Goal: Transaction & Acquisition: Purchase product/service

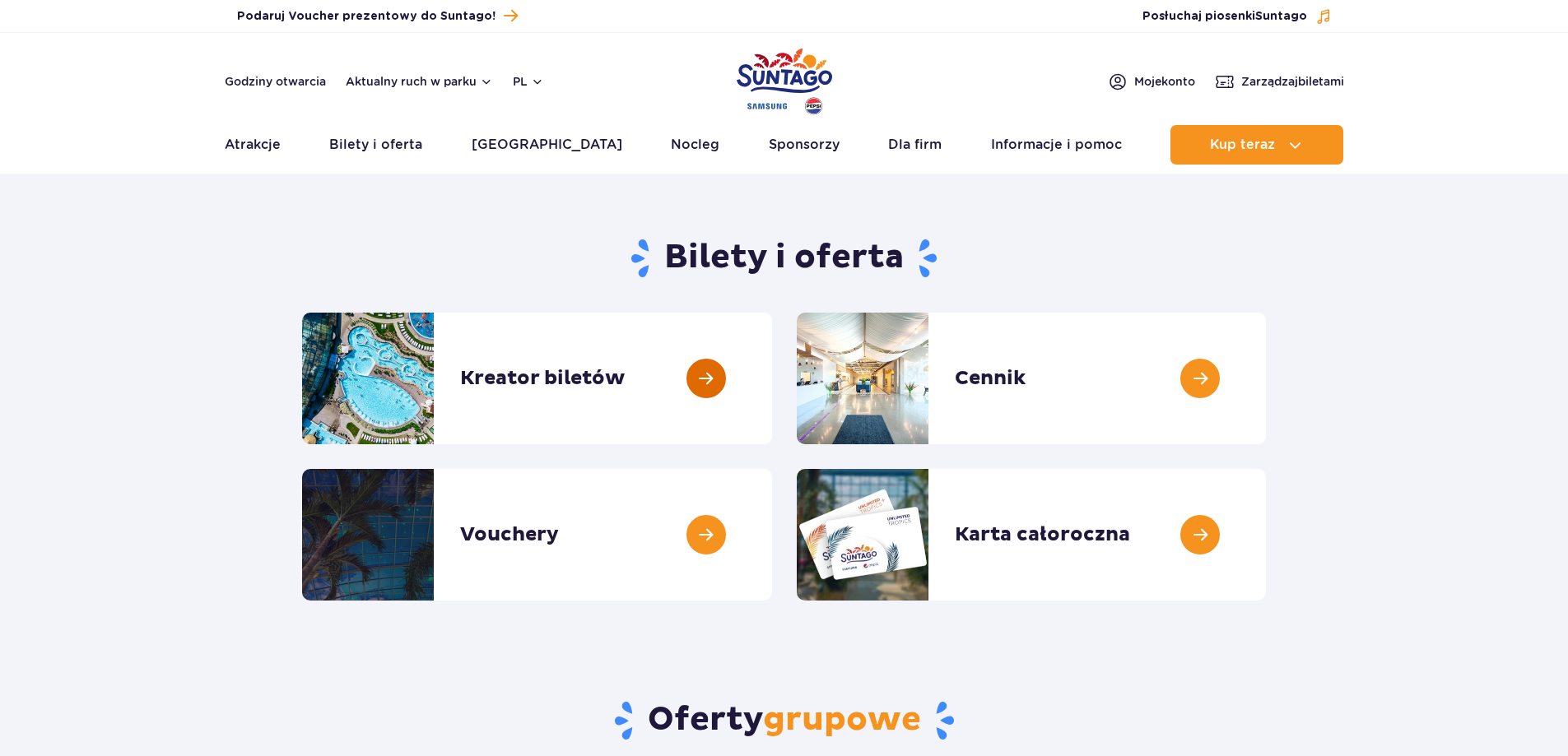
click at [772, 382] on link at bounding box center [772, 379] width 0 height 132
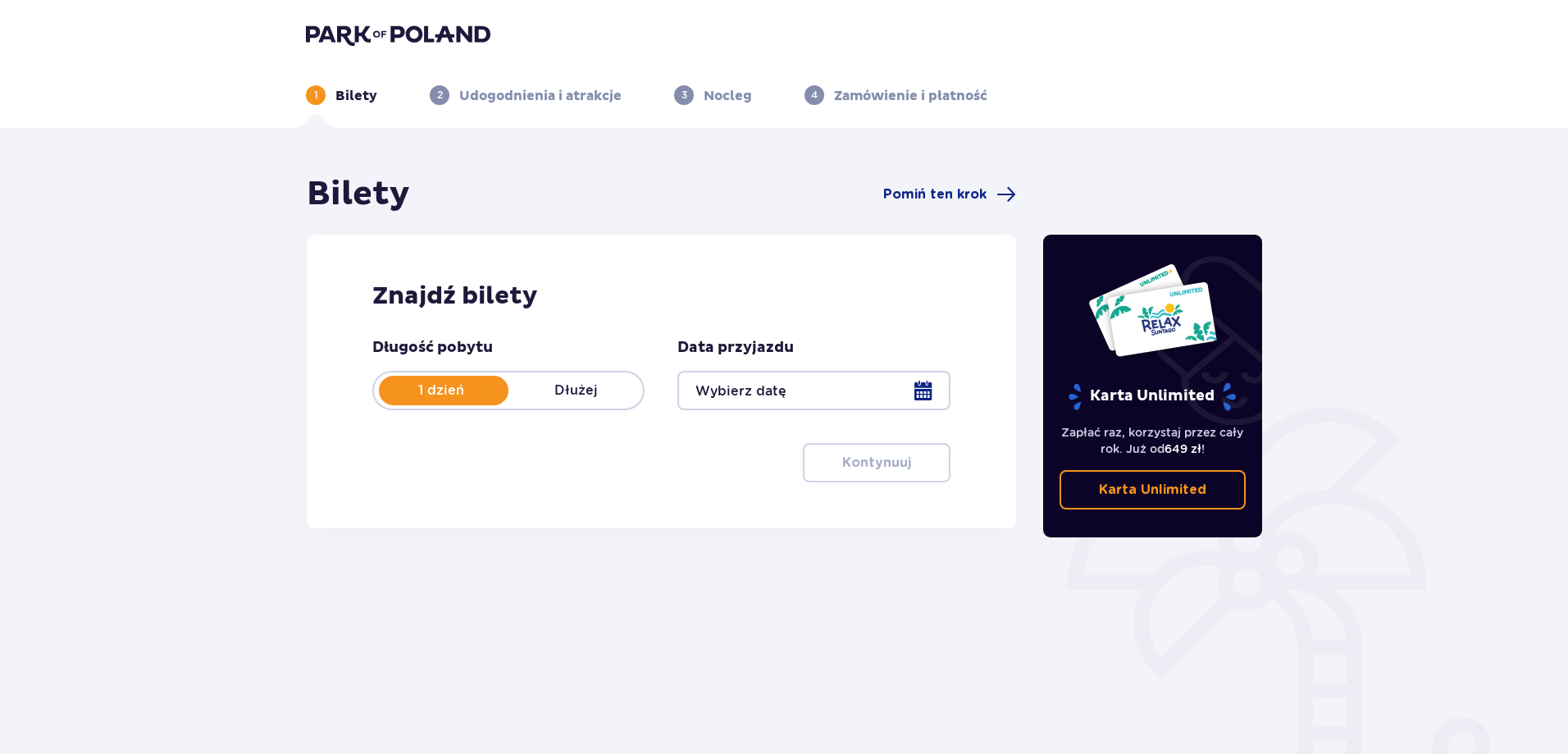
click at [867, 391] on div at bounding box center [813, 391] width 272 height 40
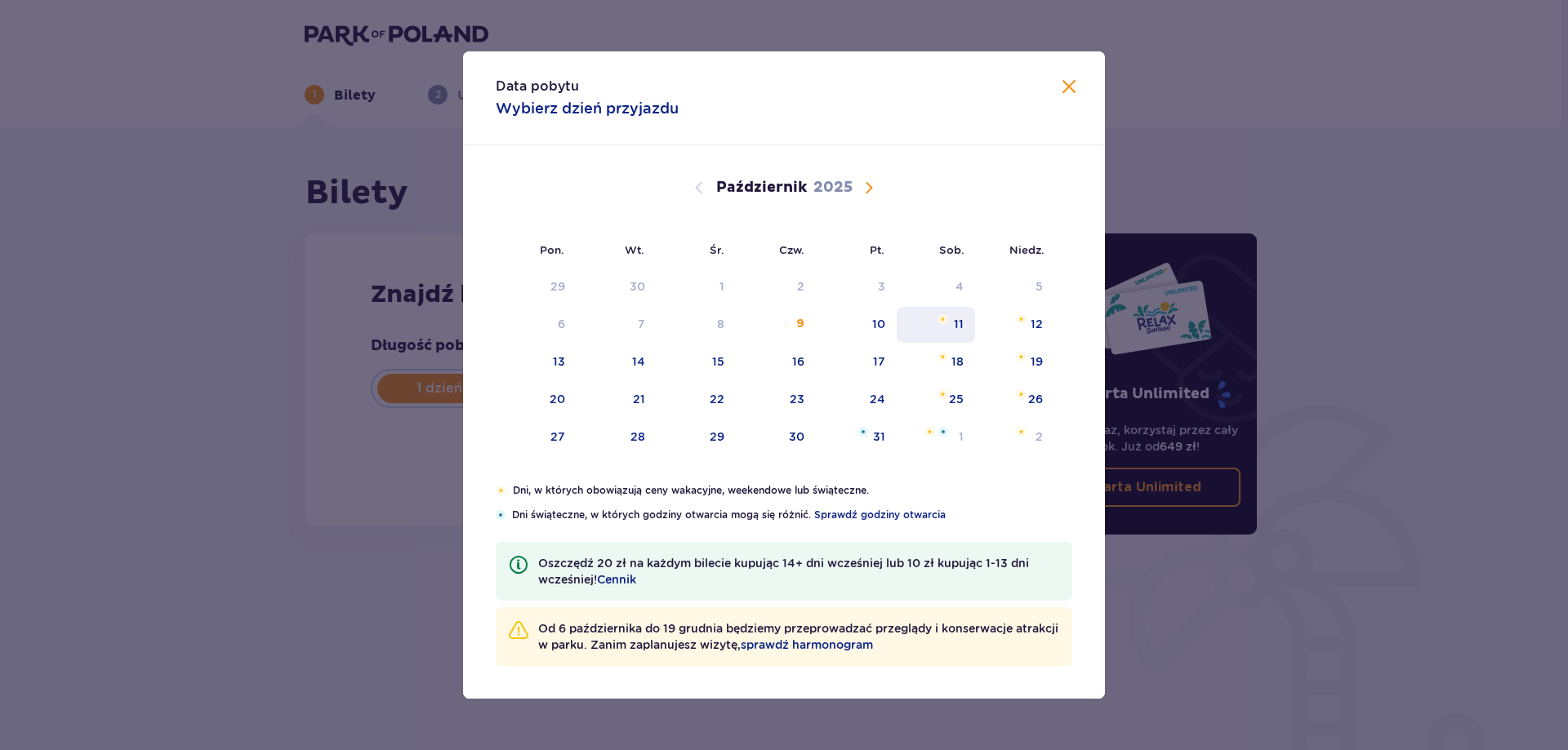
click at [949, 321] on div "11" at bounding box center [936, 325] width 79 height 36
type input "[DATE]"
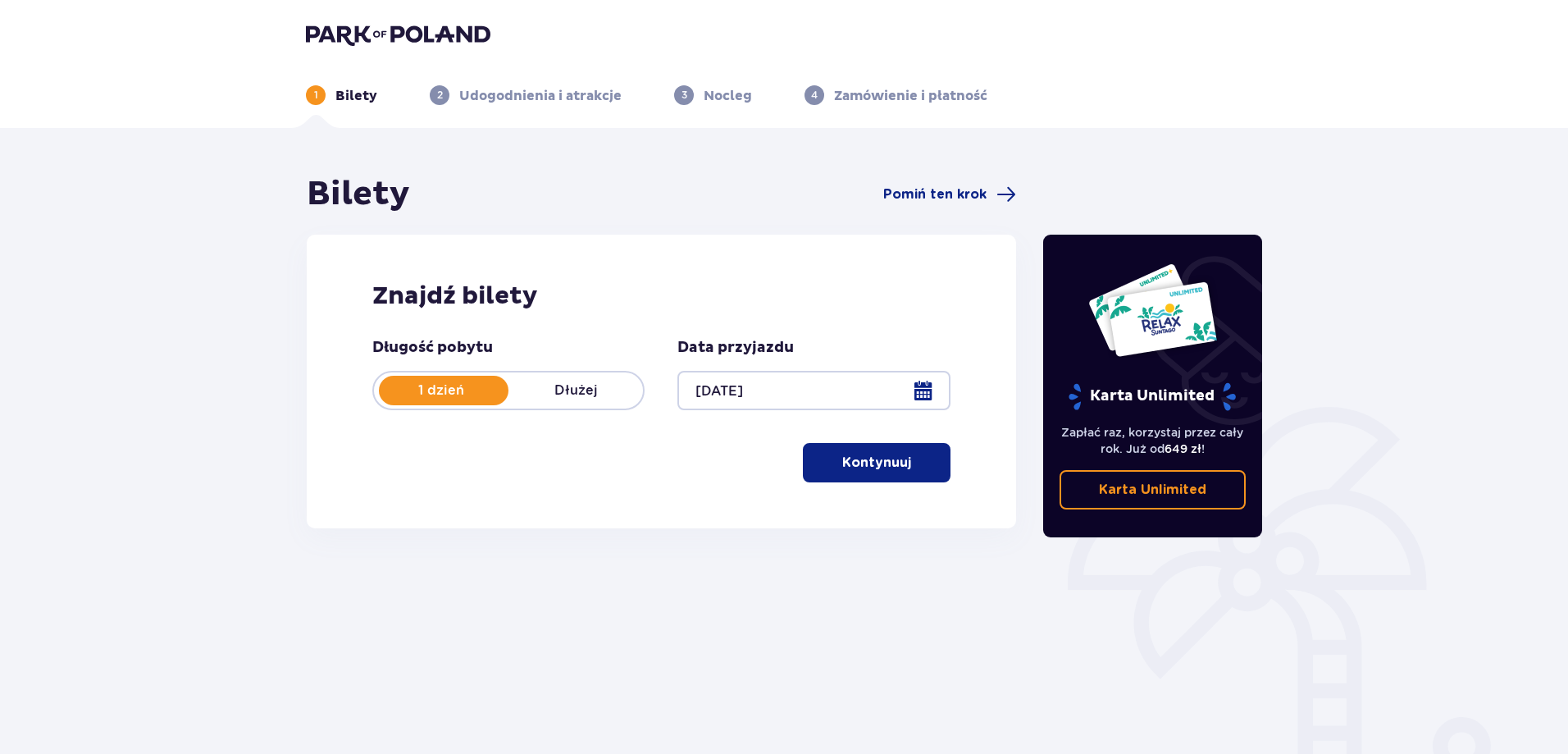
click at [883, 463] on p "Kontynuuj" at bounding box center [877, 463] width 69 height 18
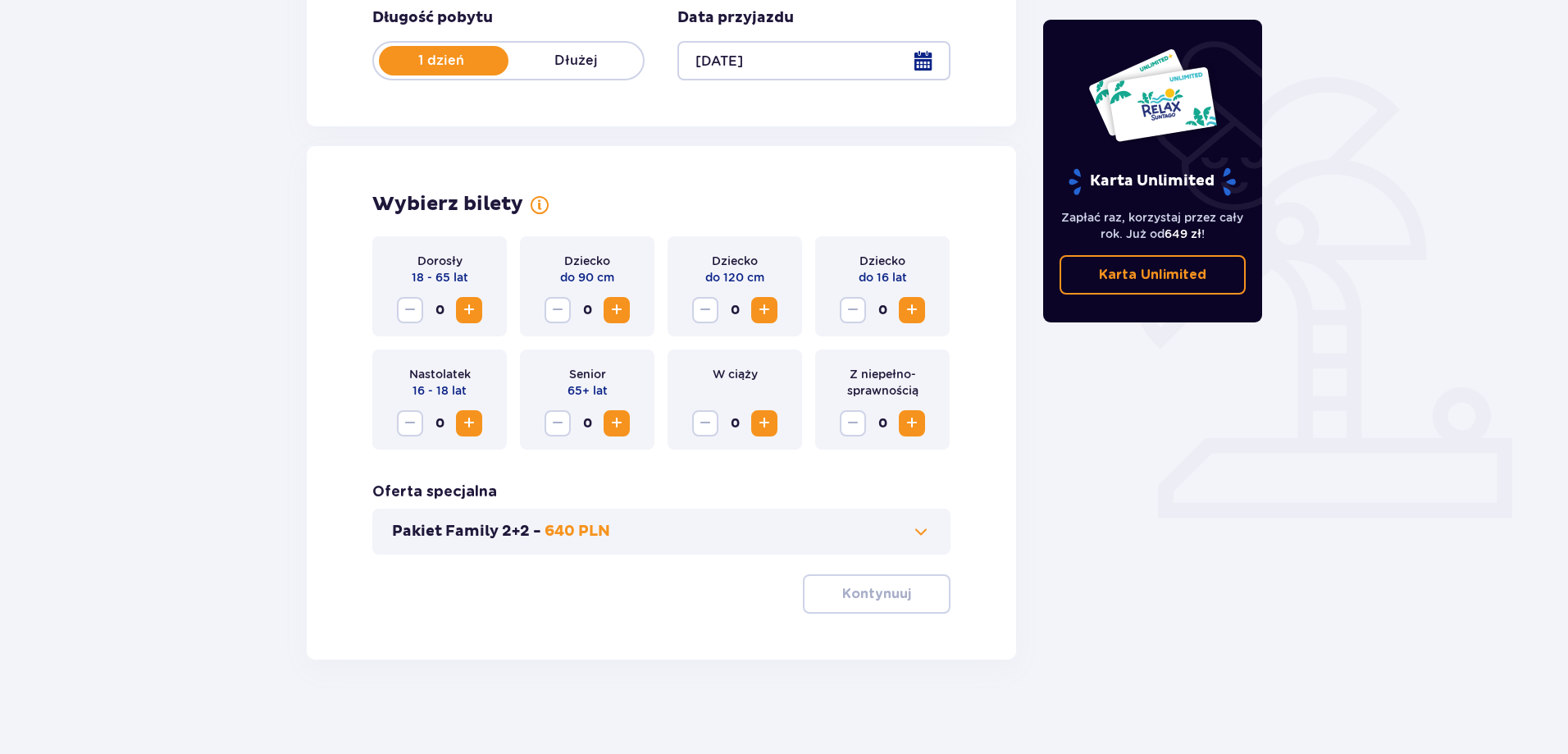
scroll to position [334, 0]
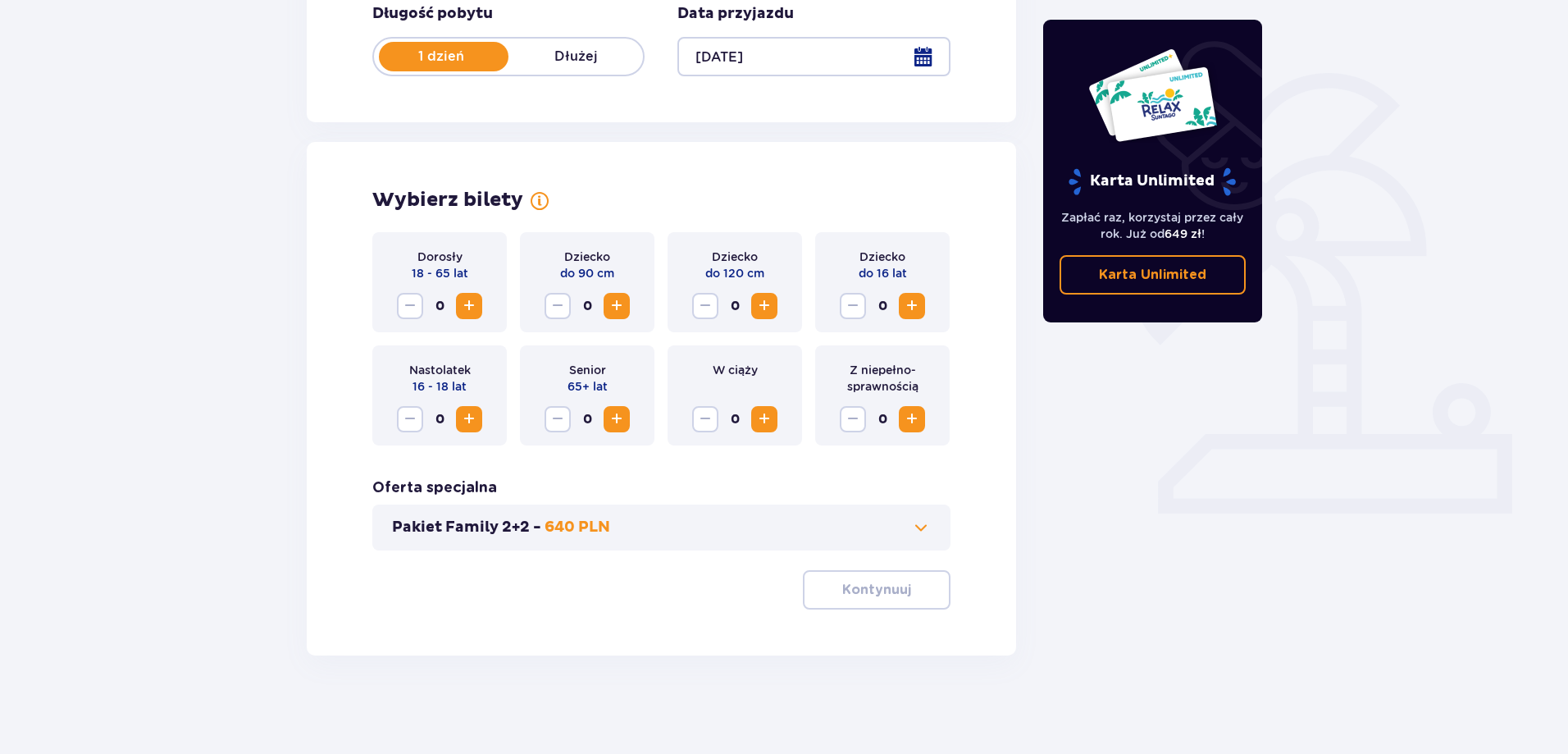
click at [766, 303] on span "Zwiększ" at bounding box center [764, 306] width 20 height 20
click at [468, 303] on span "Zwiększ" at bounding box center [469, 306] width 20 height 20
click at [886, 589] on p "Kontynuuj" at bounding box center [877, 590] width 69 height 18
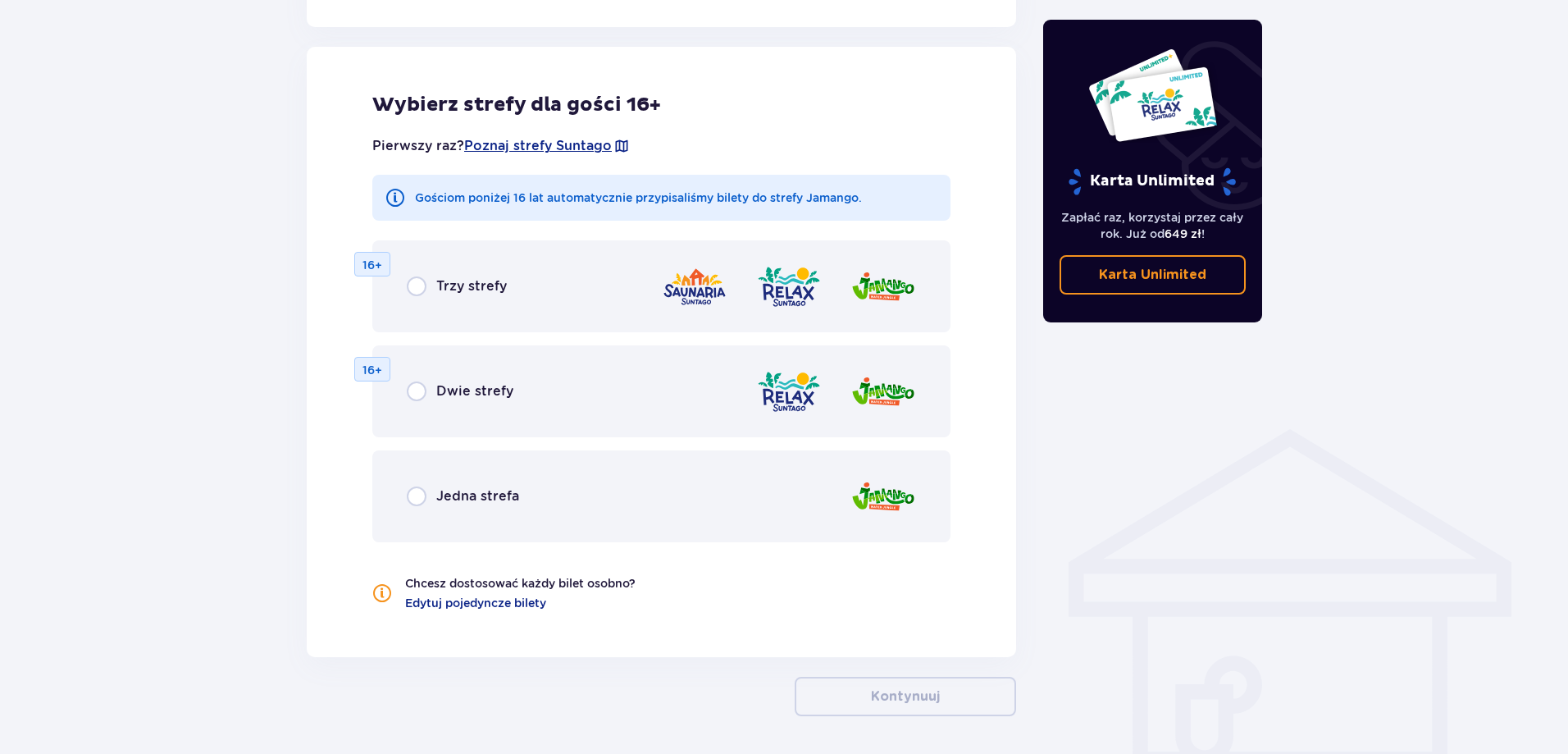
scroll to position [911, 0]
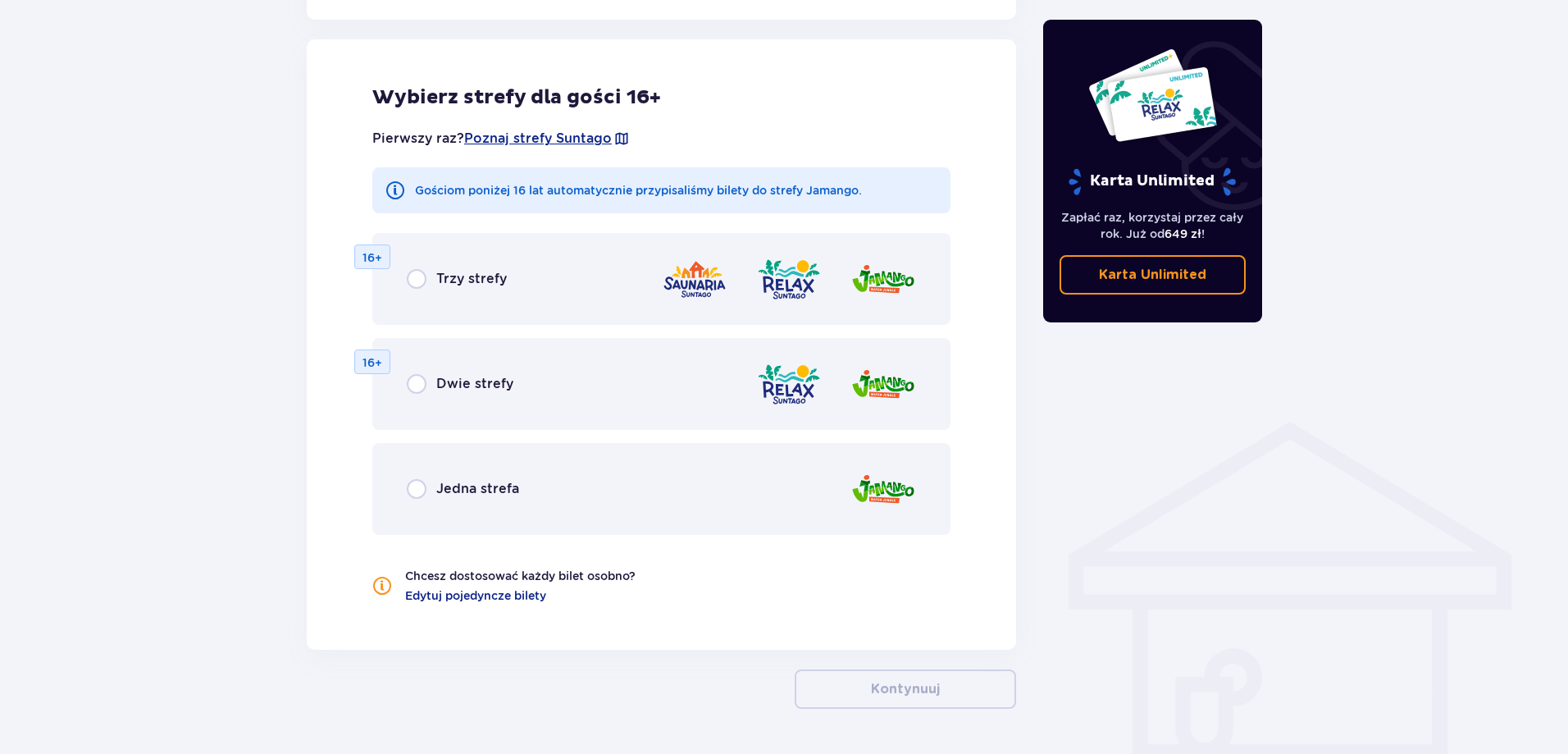
click at [420, 490] on input "radio" at bounding box center [416, 489] width 20 height 20
radio input "true"
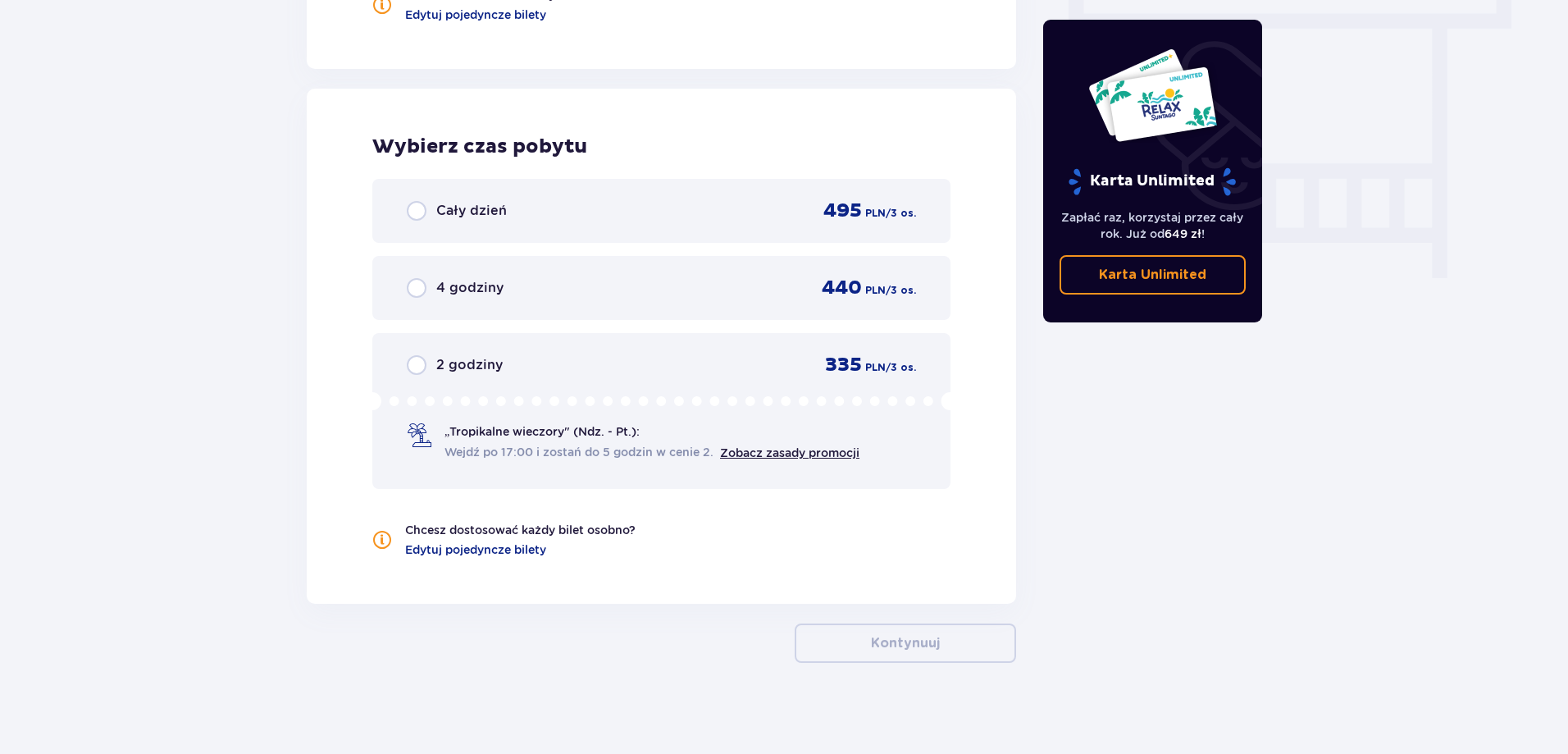
scroll to position [1499, 0]
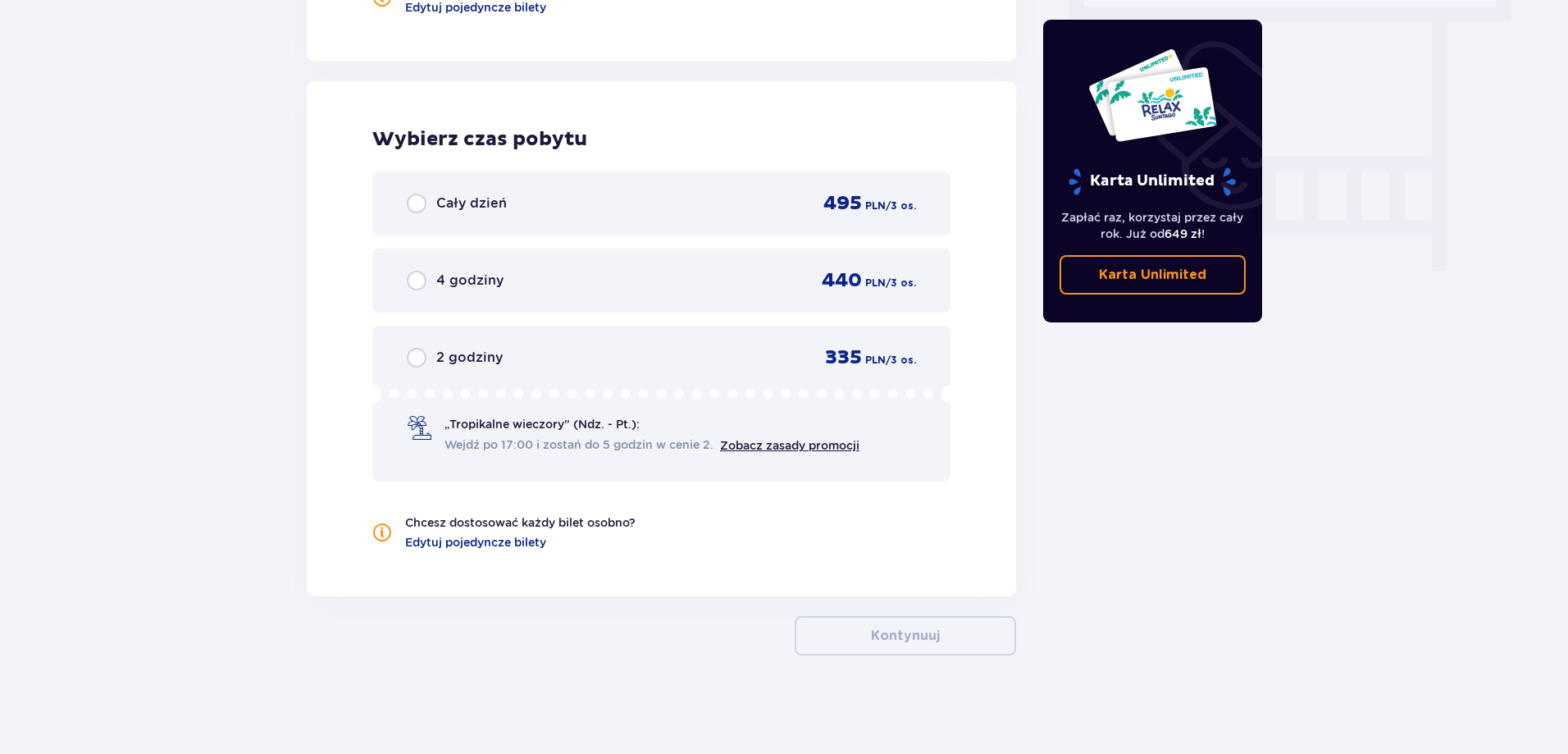
click at [415, 199] on input "radio" at bounding box center [416, 203] width 20 height 20
radio input "true"
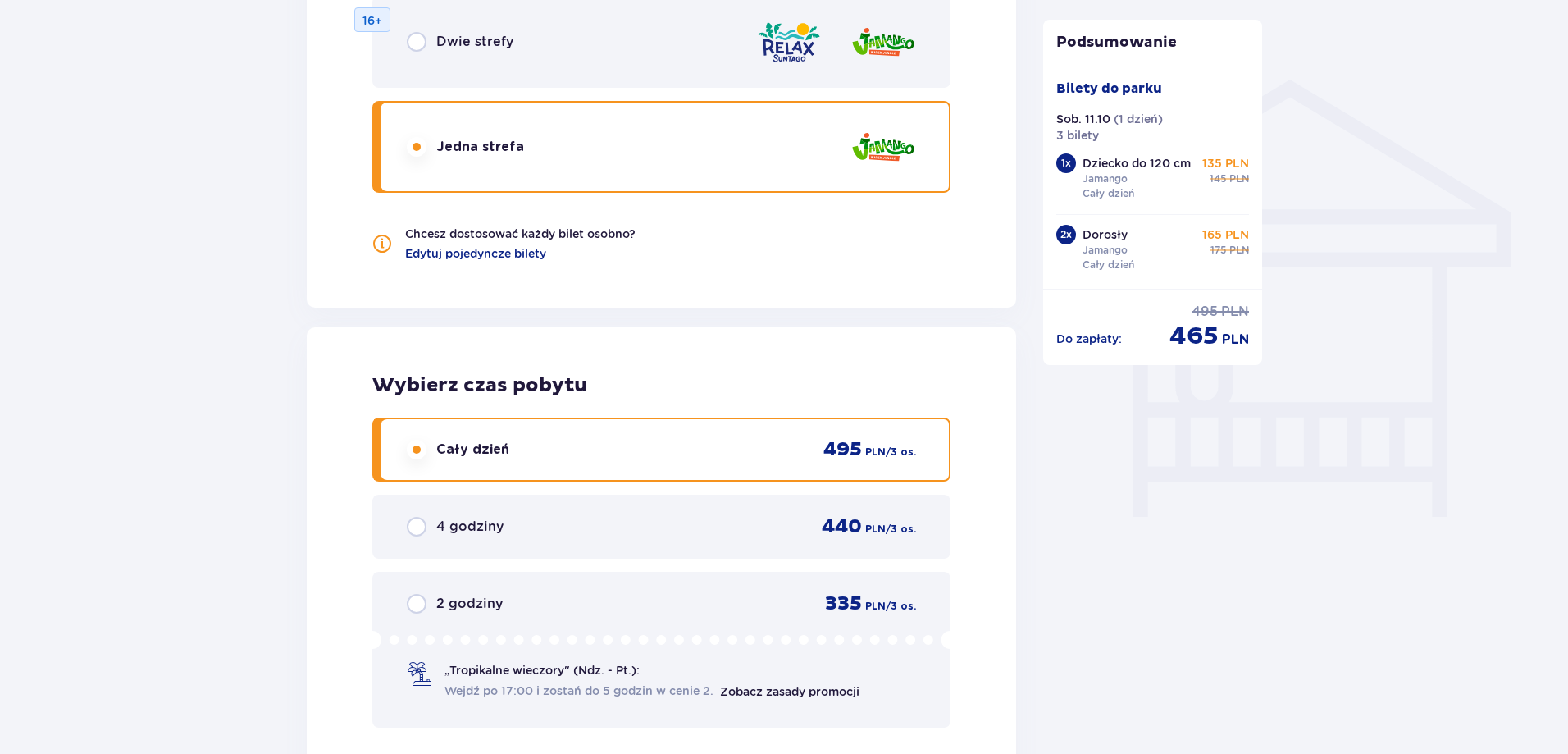
scroll to position [1171, 0]
